Goal: Go to known website: Access a specific website the user already knows

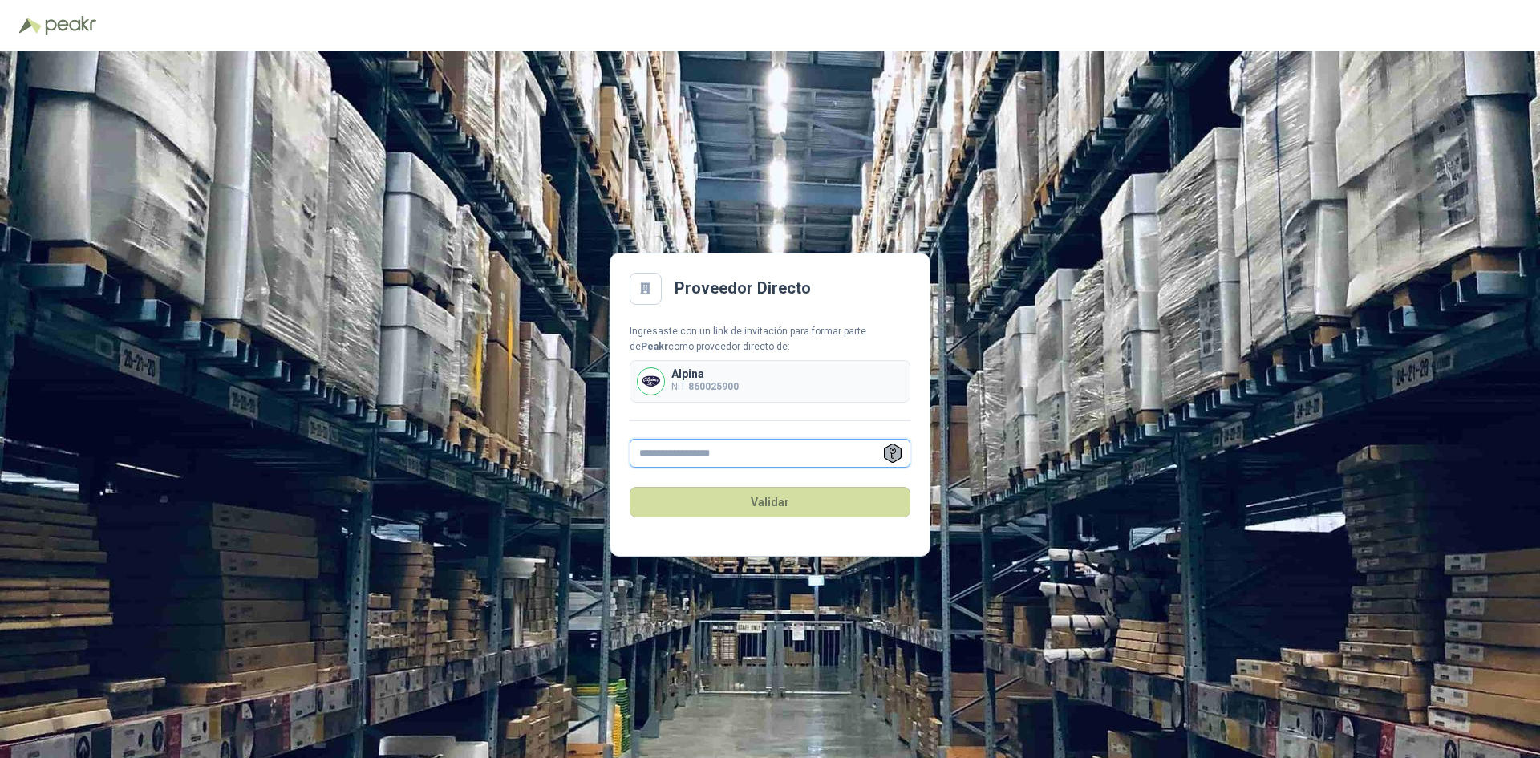
click at [674, 450] on input "text" at bounding box center [770, 453] width 281 height 29
type input "**********"
click at [792, 508] on button "Validar" at bounding box center [770, 502] width 281 height 30
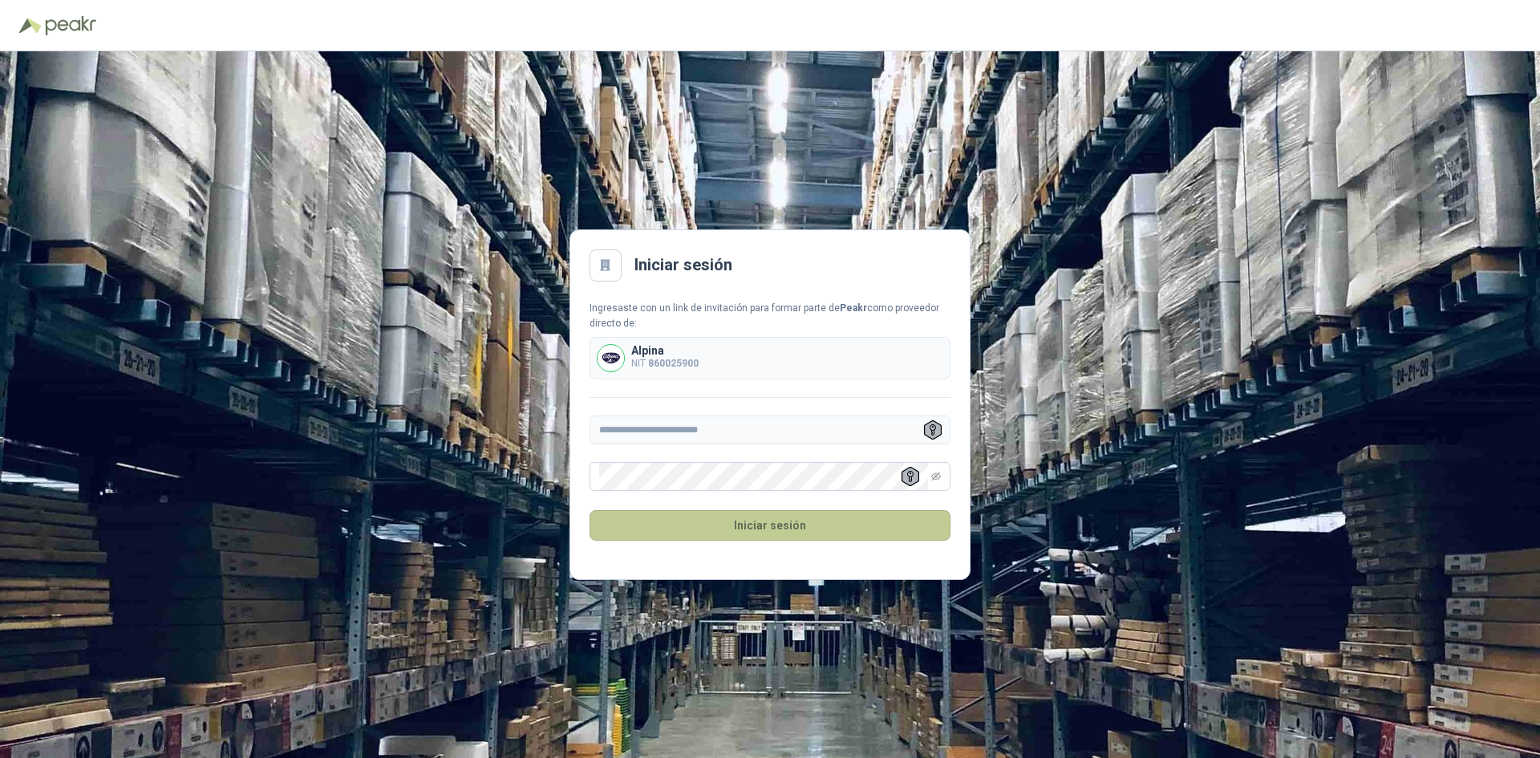
click at [788, 528] on button "Iniciar sesión" at bounding box center [770, 525] width 361 height 30
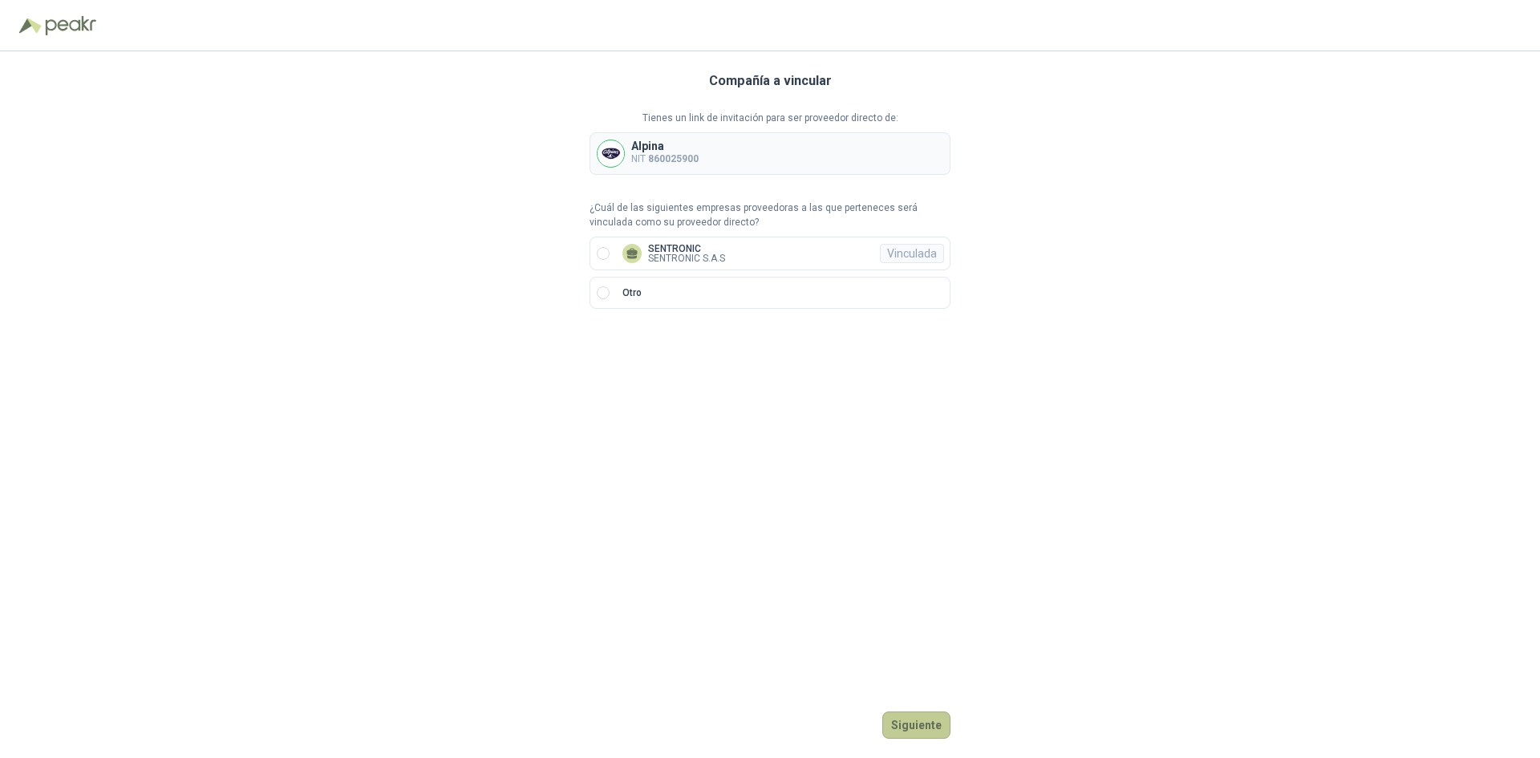
click at [925, 724] on button "Siguiente" at bounding box center [916, 725] width 68 height 27
click at [923, 720] on button "Ingresar" at bounding box center [918, 725] width 63 height 27
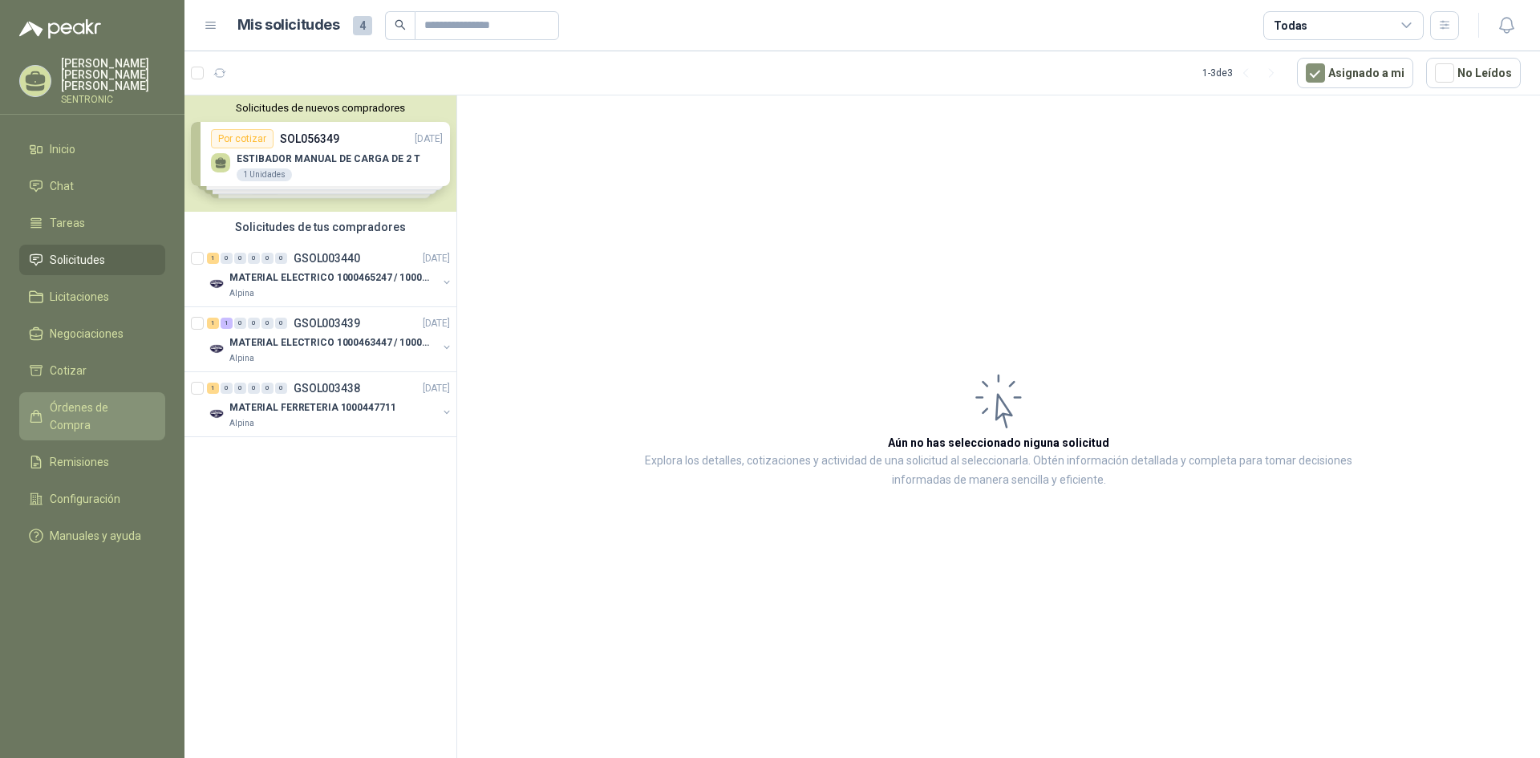
click at [102, 399] on span "Órdenes de Compra" at bounding box center [100, 416] width 100 height 35
